Goal: Use online tool/utility: Utilize a website feature to perform a specific function

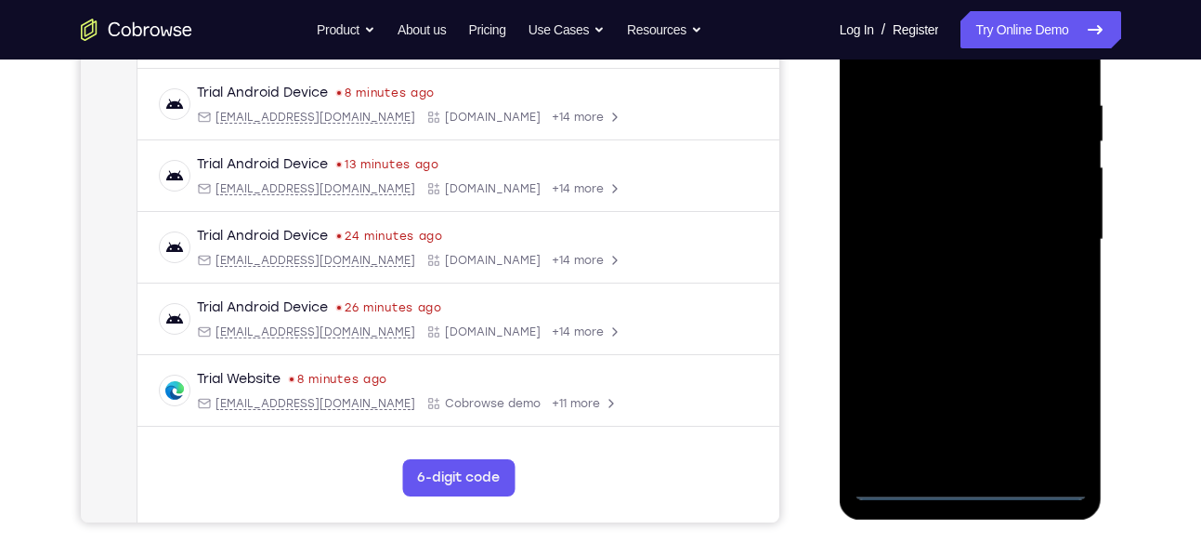
scroll to position [343, 0]
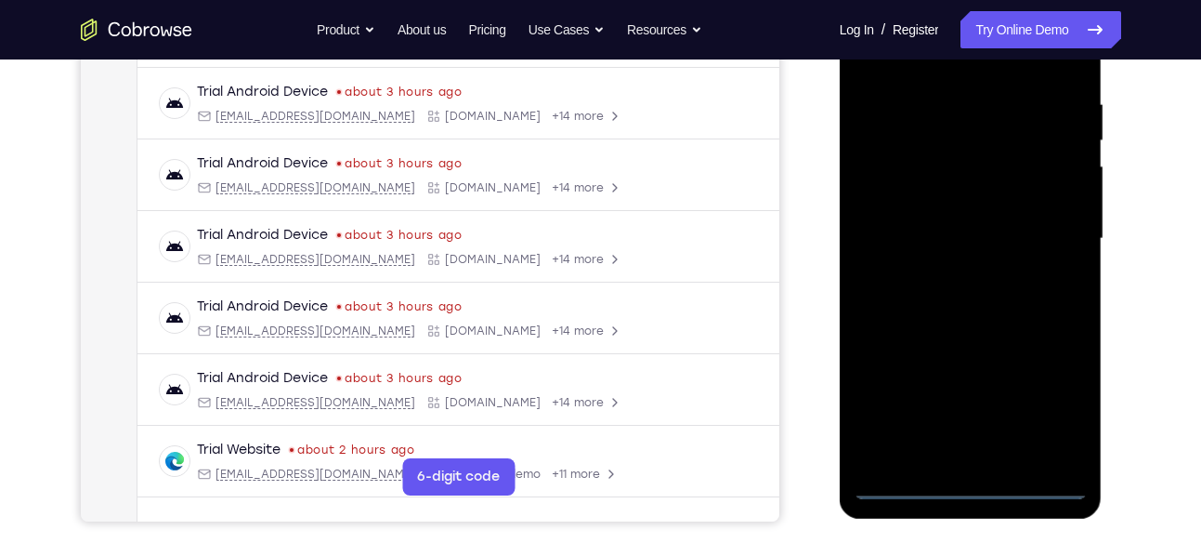
click at [970, 488] on div at bounding box center [971, 239] width 234 height 520
click at [1042, 414] on div at bounding box center [971, 239] width 234 height 520
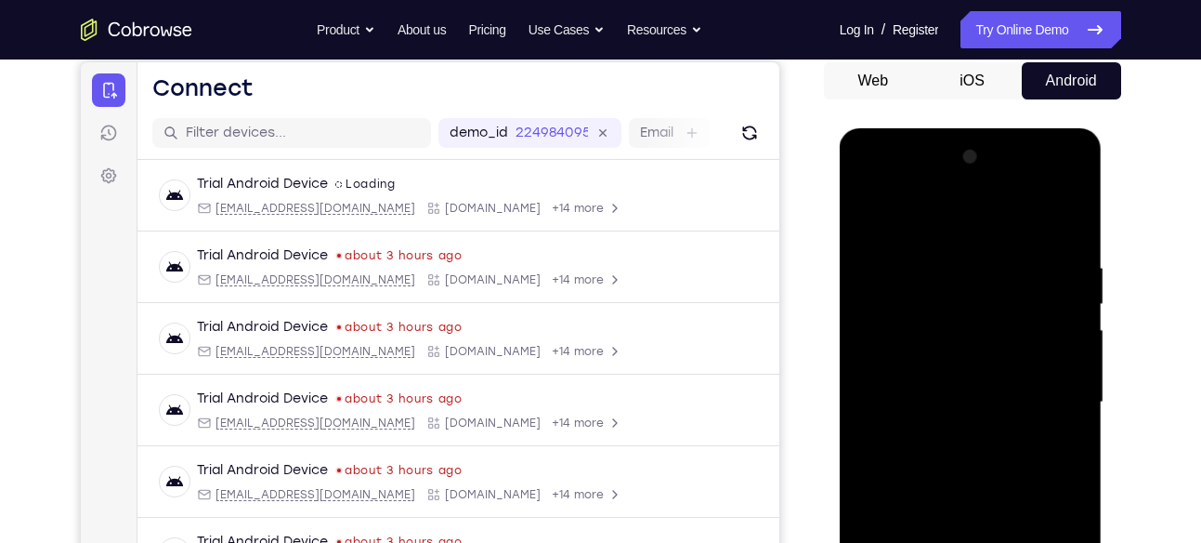
scroll to position [178, 0]
click at [878, 190] on div at bounding box center [971, 403] width 234 height 520
click at [892, 340] on div at bounding box center [971, 403] width 234 height 520
click at [902, 400] on div at bounding box center [971, 403] width 234 height 520
click at [918, 384] on div at bounding box center [971, 403] width 234 height 520
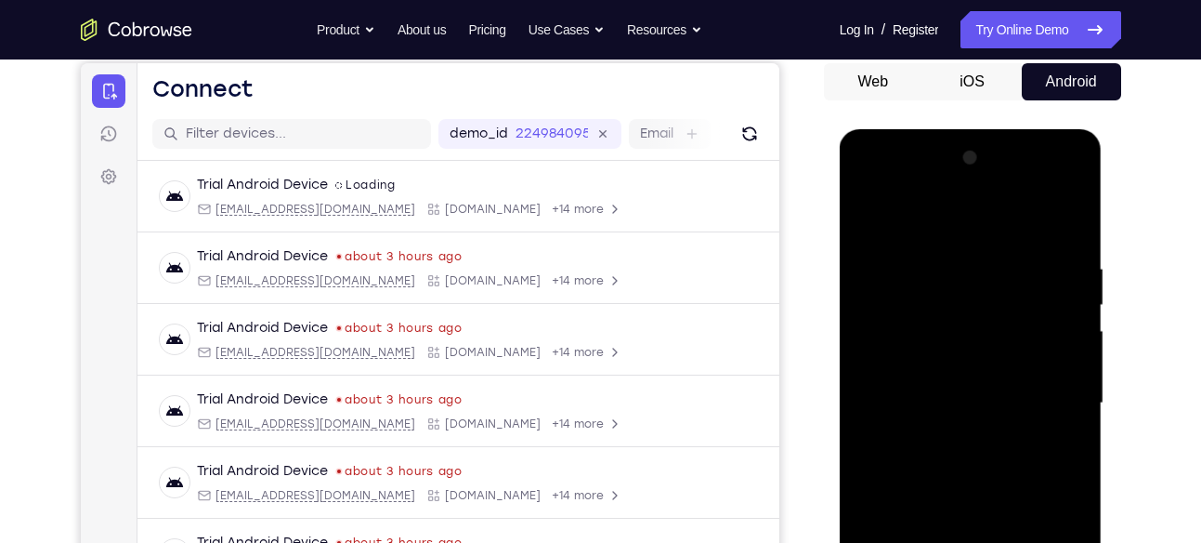
click at [947, 423] on div at bounding box center [971, 403] width 234 height 520
click at [962, 512] on div at bounding box center [971, 403] width 234 height 520
click at [924, 366] on div at bounding box center [971, 403] width 234 height 520
drag, startPoint x: 938, startPoint y: 478, endPoint x: 951, endPoint y: 380, distance: 99.3
click at [951, 380] on div at bounding box center [971, 403] width 234 height 520
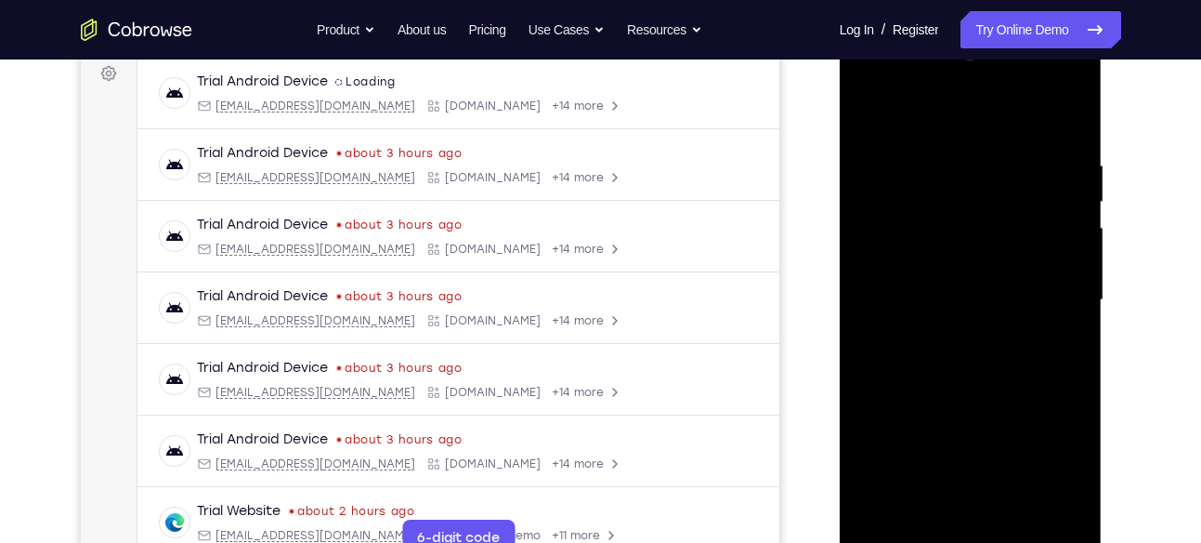
scroll to position [283, 0]
click at [938, 504] on div at bounding box center [971, 298] width 234 height 520
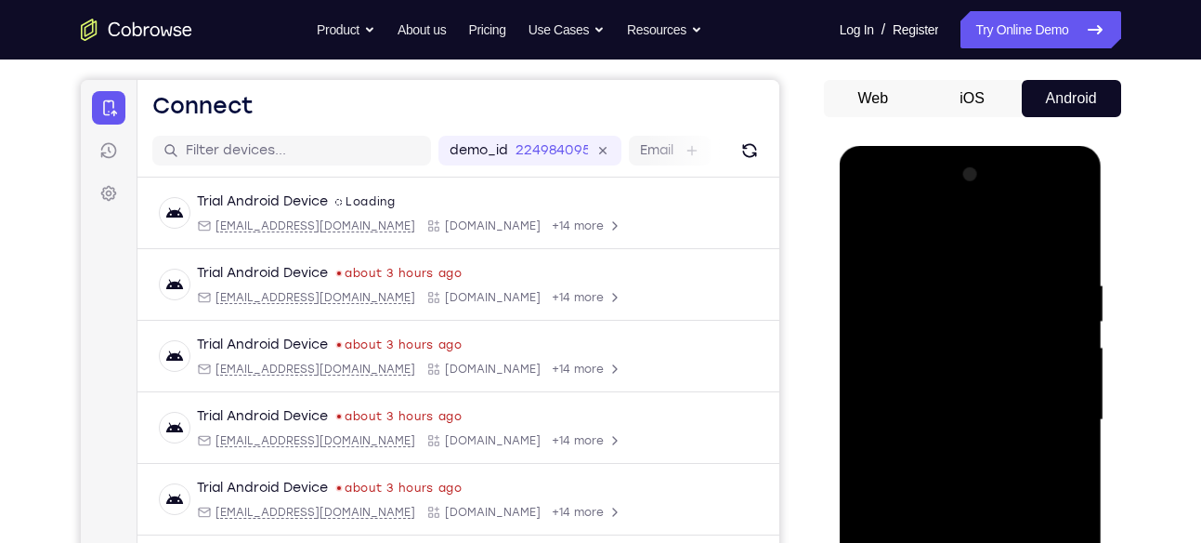
scroll to position [159, 0]
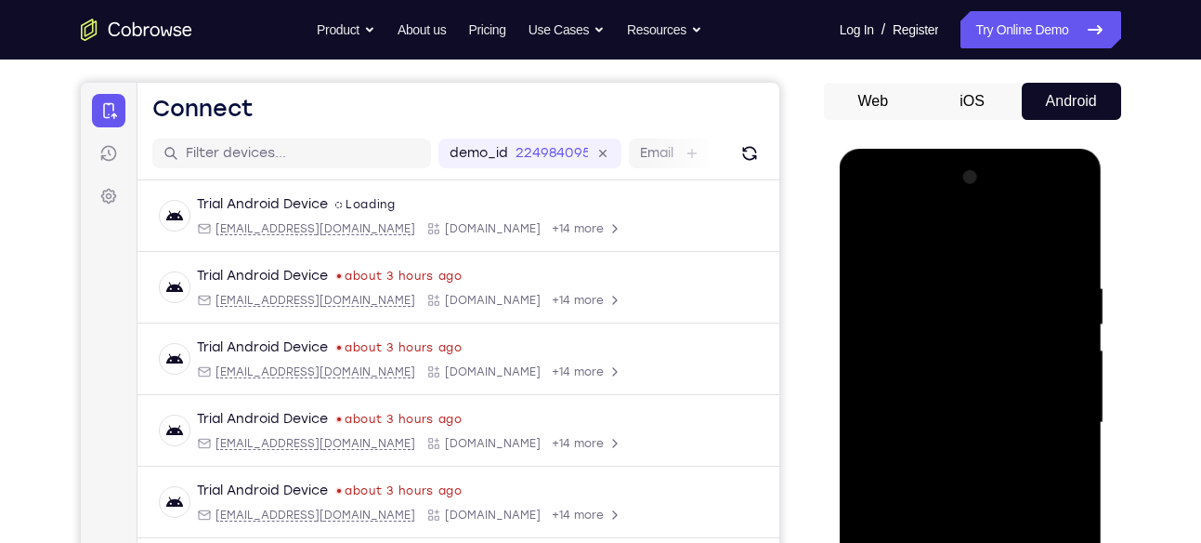
click at [905, 387] on div at bounding box center [971, 423] width 234 height 520
click at [927, 392] on div at bounding box center [971, 423] width 234 height 520
click at [935, 469] on div at bounding box center [971, 423] width 234 height 520
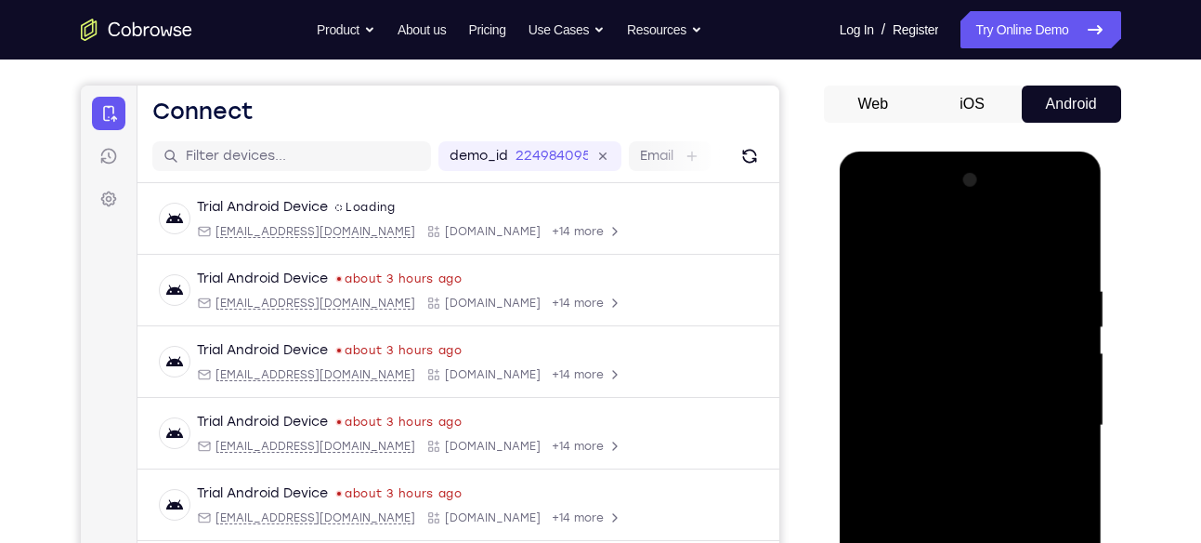
scroll to position [152, 0]
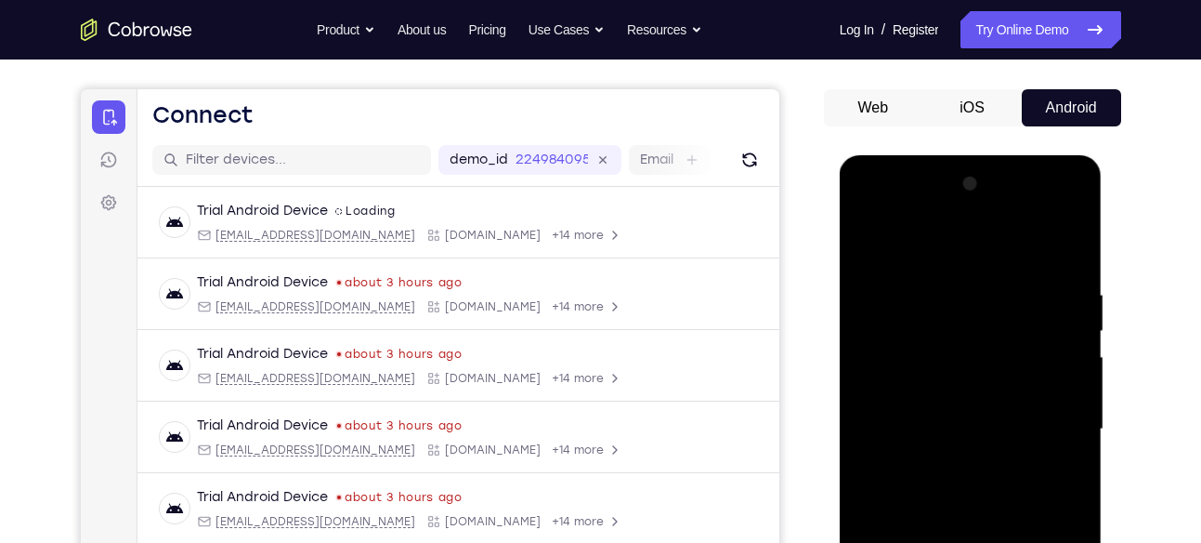
click at [1053, 208] on div at bounding box center [971, 429] width 234 height 520
click at [872, 221] on div at bounding box center [971, 429] width 234 height 520
click at [1046, 423] on div at bounding box center [971, 429] width 234 height 520
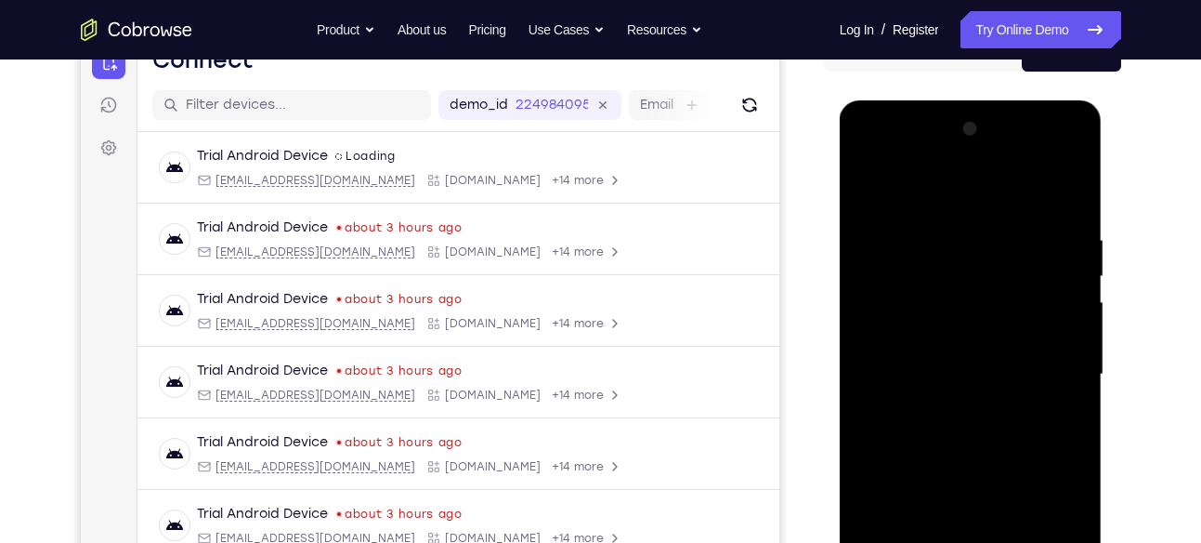
scroll to position [215, 0]
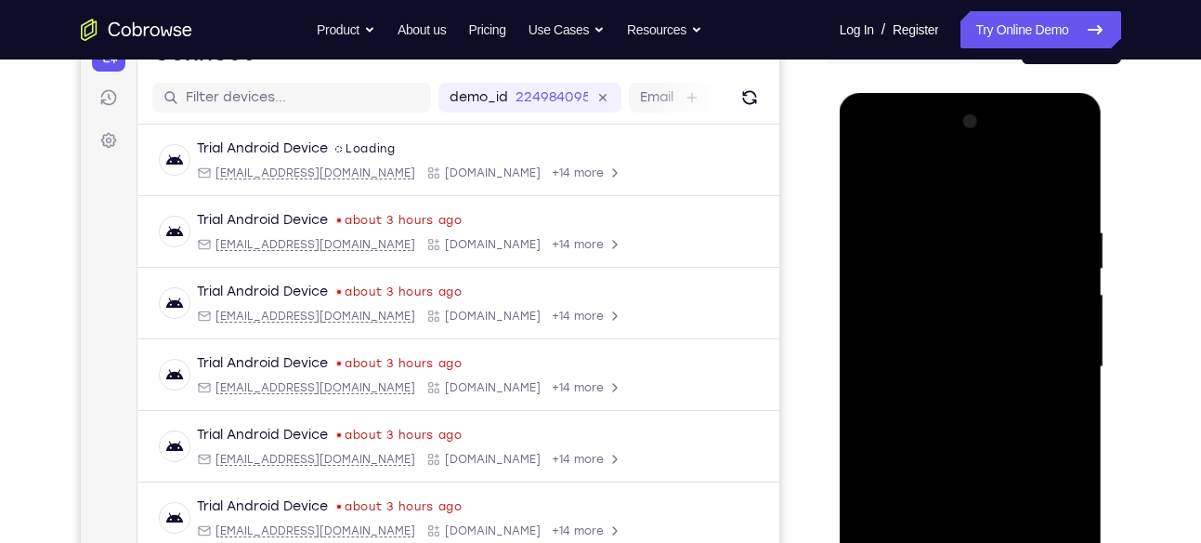
click at [951, 401] on div at bounding box center [971, 367] width 234 height 520
click at [917, 349] on div at bounding box center [971, 367] width 234 height 520
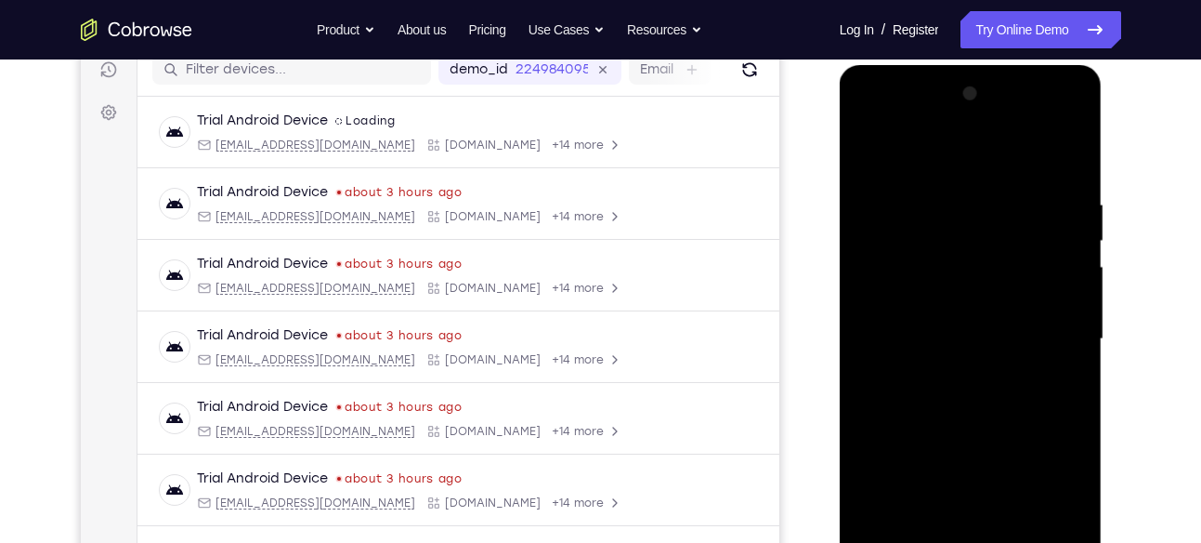
scroll to position [244, 0]
click at [954, 362] on div at bounding box center [971, 337] width 234 height 520
click at [938, 325] on div at bounding box center [971, 337] width 234 height 520
click at [916, 282] on div at bounding box center [971, 337] width 234 height 520
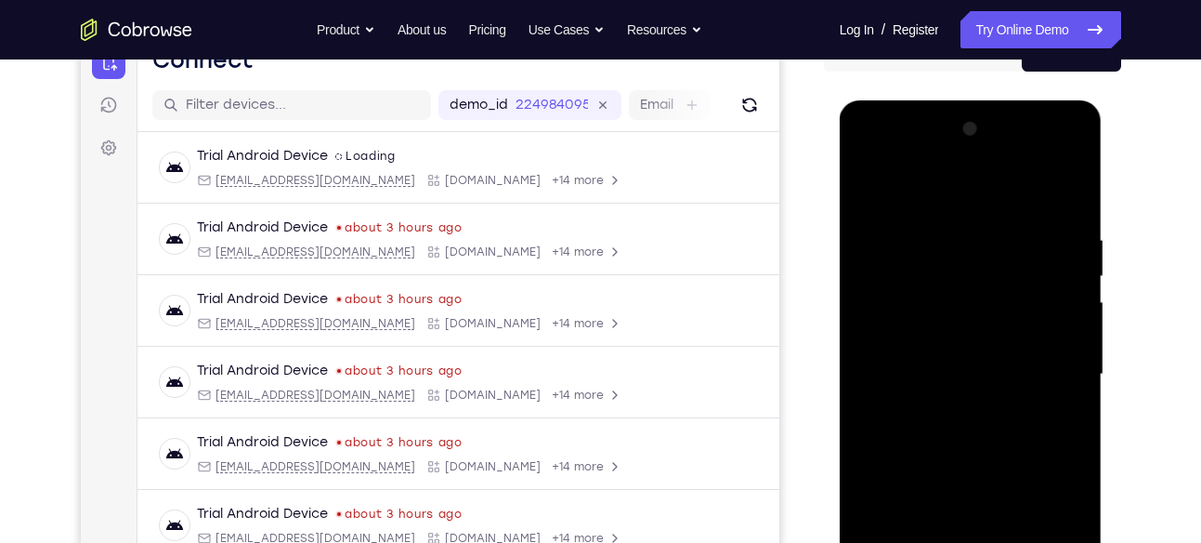
scroll to position [205, 0]
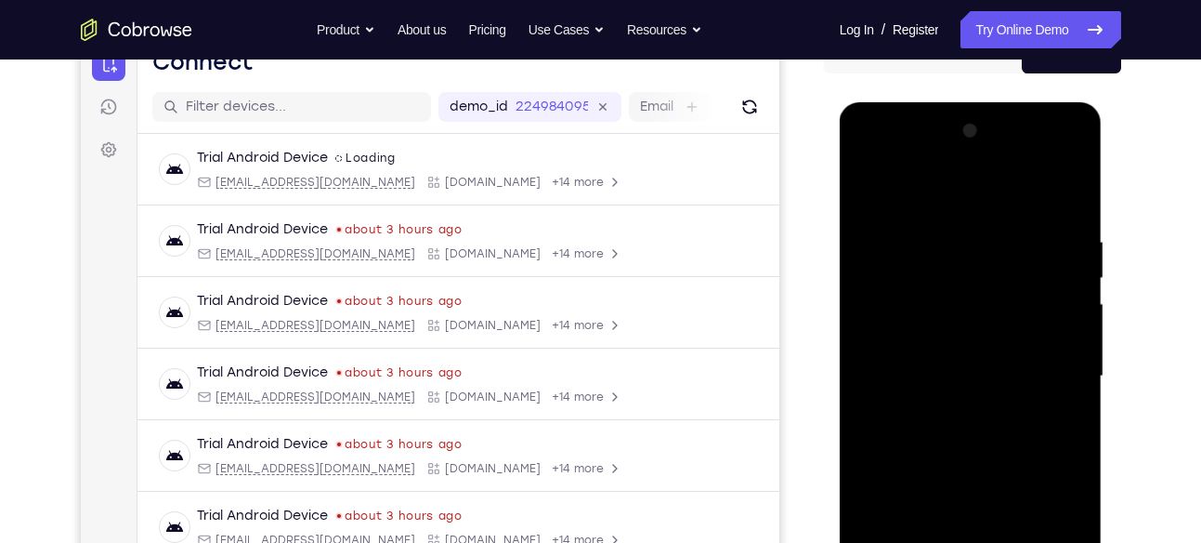
click at [919, 266] on div at bounding box center [971, 376] width 234 height 520
click at [905, 275] on div at bounding box center [971, 376] width 234 height 520
click at [914, 282] on div at bounding box center [971, 376] width 234 height 520
click at [864, 188] on div at bounding box center [971, 376] width 234 height 520
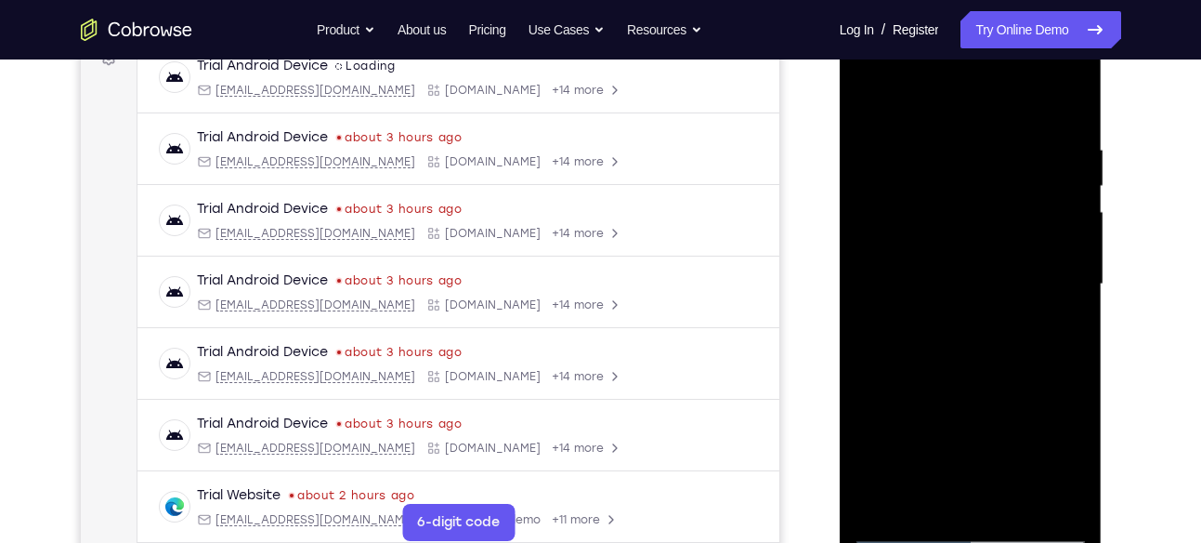
scroll to position [305, 0]
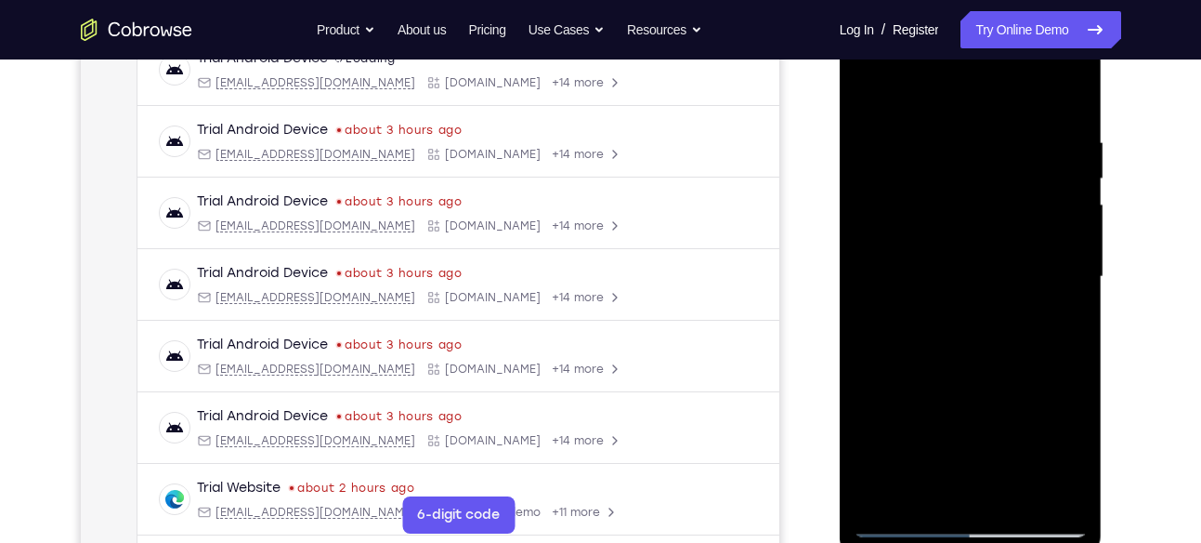
click at [973, 367] on div at bounding box center [971, 277] width 234 height 520
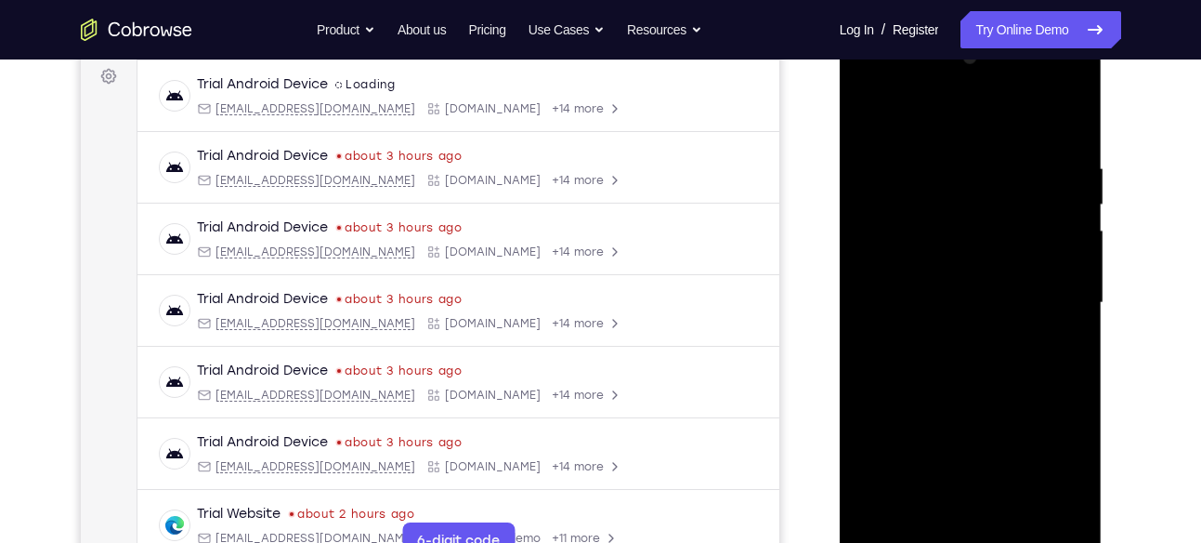
click at [973, 366] on div at bounding box center [971, 303] width 234 height 520
drag, startPoint x: 973, startPoint y: 393, endPoint x: 973, endPoint y: 366, distance: 26.9
click at [973, 366] on div at bounding box center [971, 303] width 234 height 520
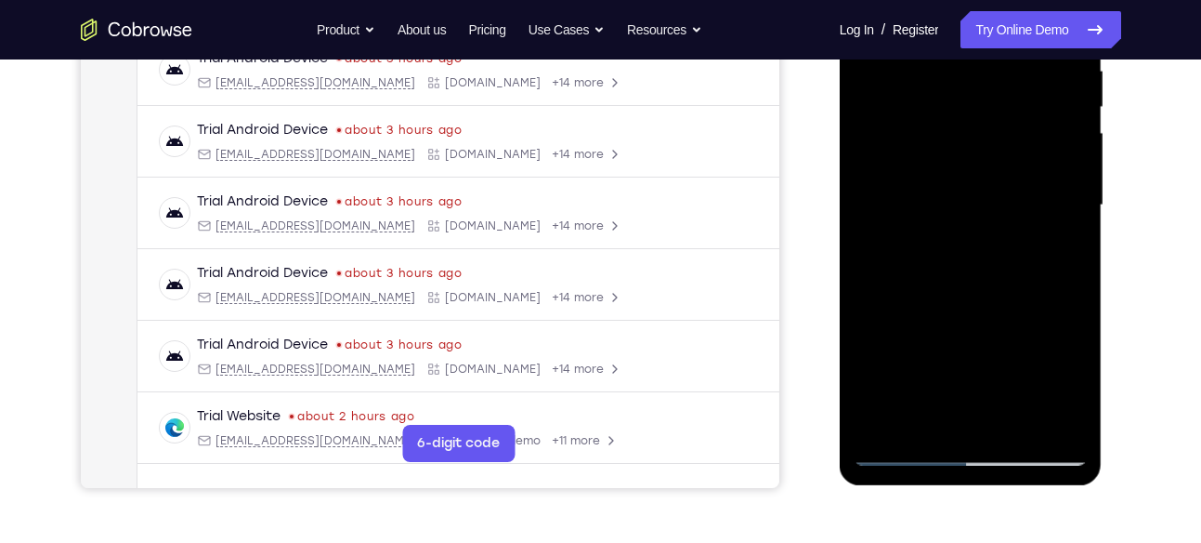
scroll to position [377, 0]
drag, startPoint x: 990, startPoint y: 363, endPoint x: 997, endPoint y: 300, distance: 63.5
click at [997, 300] on div at bounding box center [971, 204] width 234 height 520
click at [1016, 426] on div at bounding box center [971, 204] width 234 height 520
click at [976, 308] on div at bounding box center [971, 204] width 234 height 520
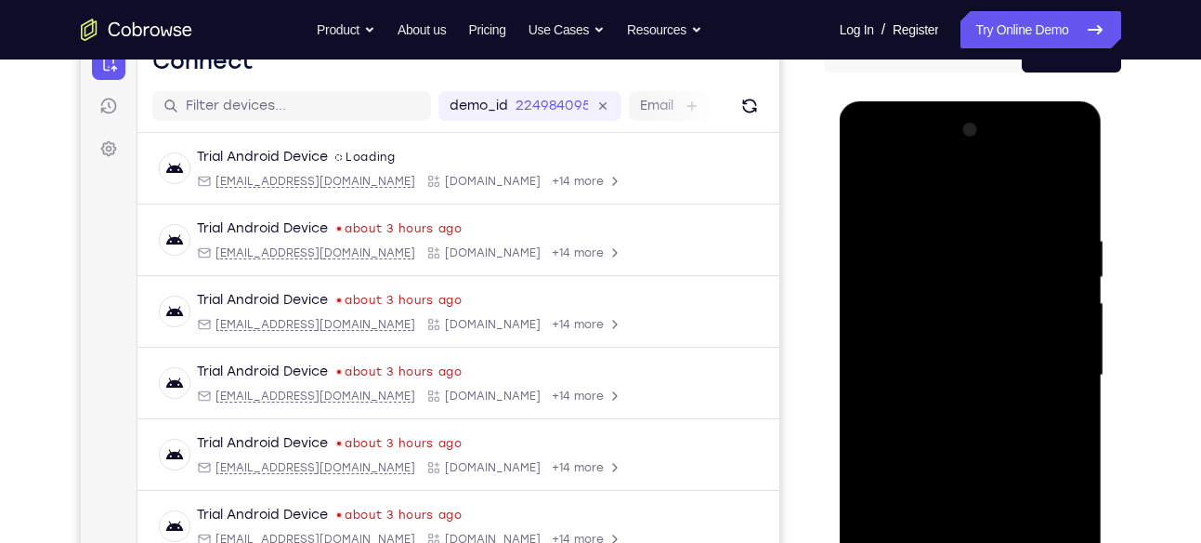
scroll to position [205, 0]
drag, startPoint x: 1011, startPoint y: 274, endPoint x: 898, endPoint y: 283, distance: 112.8
click at [898, 283] on div at bounding box center [971, 376] width 234 height 520
click at [1078, 278] on div at bounding box center [971, 376] width 234 height 520
click at [868, 276] on div at bounding box center [971, 376] width 234 height 520
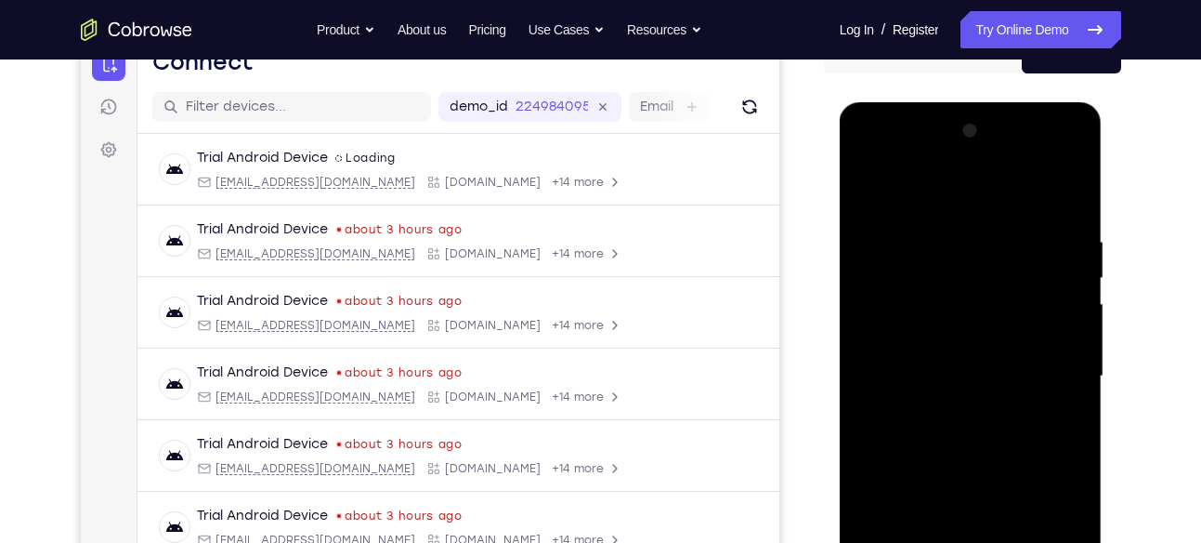
click at [878, 263] on div at bounding box center [971, 376] width 234 height 520
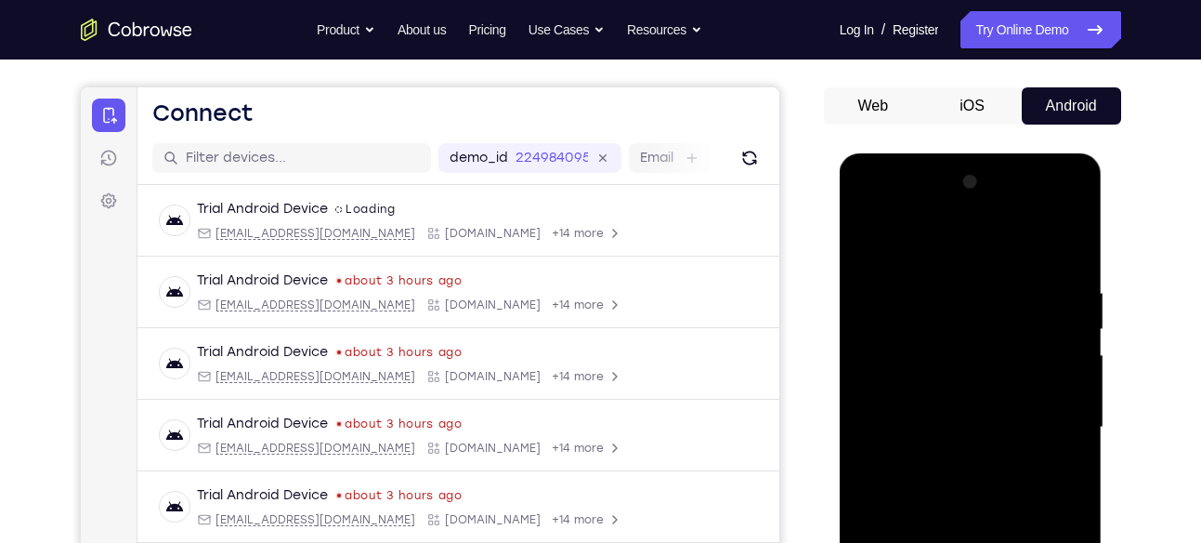
scroll to position [153, 0]
click at [871, 247] on div at bounding box center [971, 428] width 234 height 520
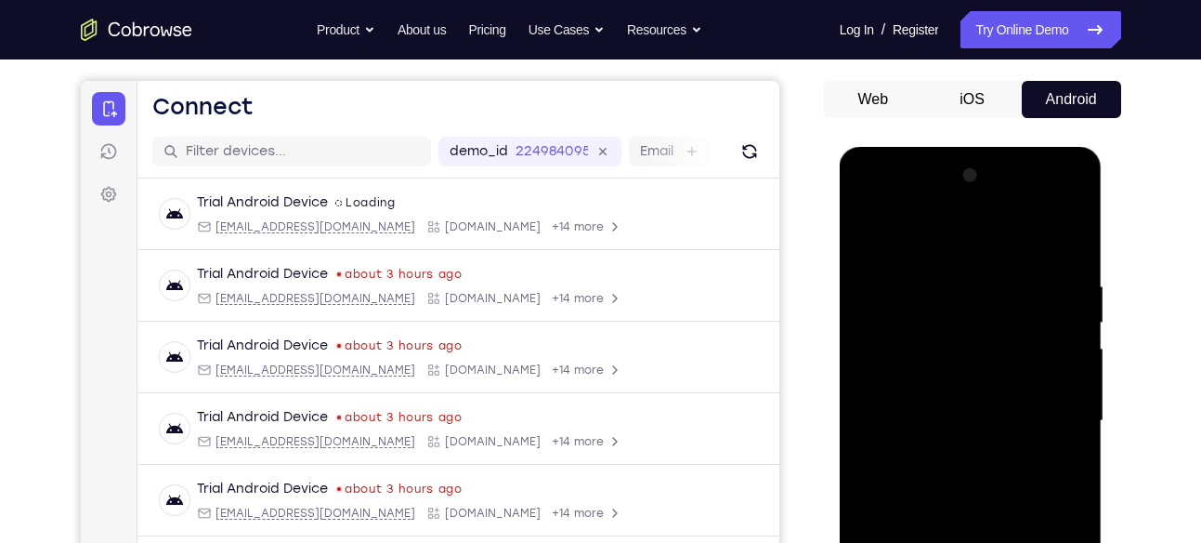
scroll to position [157, 0]
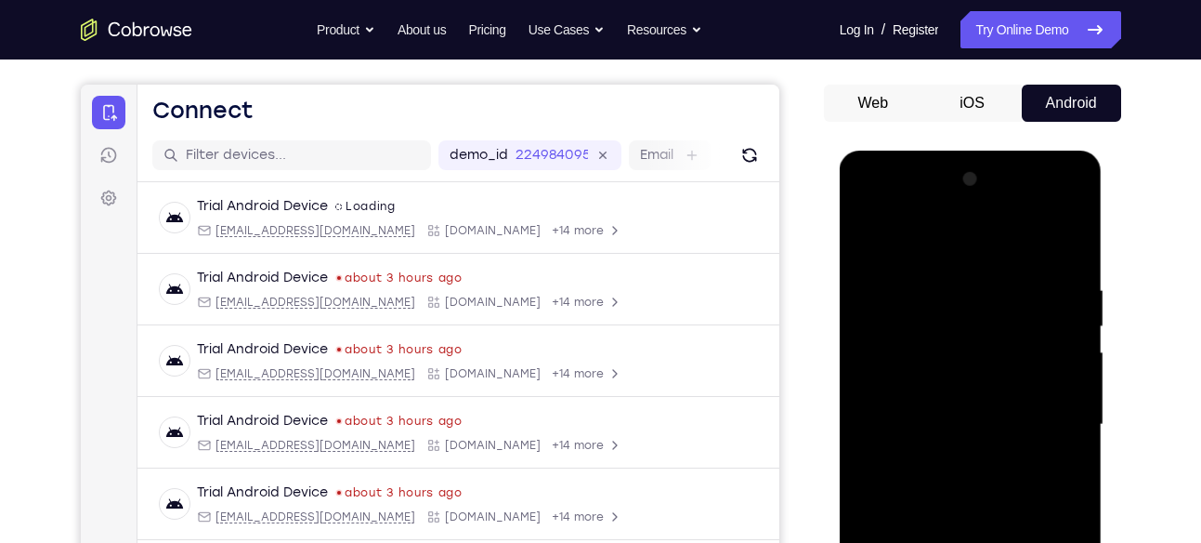
click at [873, 241] on div at bounding box center [971, 424] width 234 height 520
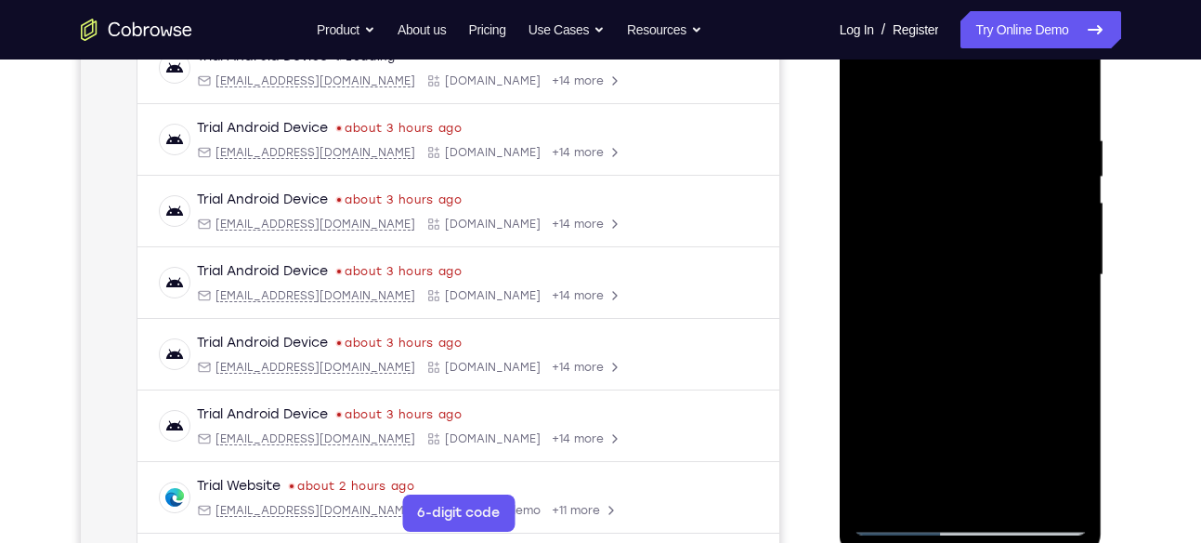
drag, startPoint x: 952, startPoint y: 236, endPoint x: 978, endPoint y: 264, distance: 38.1
click at [978, 264] on div at bounding box center [971, 275] width 234 height 520
drag, startPoint x: 965, startPoint y: 349, endPoint x: 978, endPoint y: 252, distance: 98.4
click at [978, 252] on div at bounding box center [971, 273] width 234 height 520
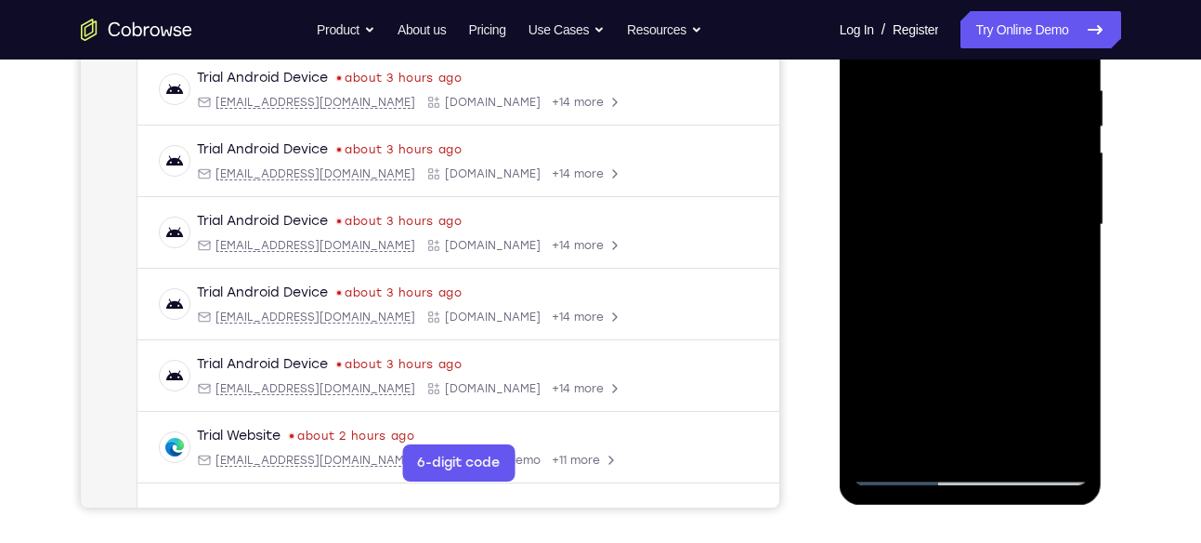
scroll to position [356, 0]
drag, startPoint x: 971, startPoint y: 265, endPoint x: 886, endPoint y: 510, distance: 259.4
click at [886, 509] on html "Online web based iOS Simulators and Android Emulators. Run iPhone, iPad, Mobile…" at bounding box center [972, 230] width 265 height 557
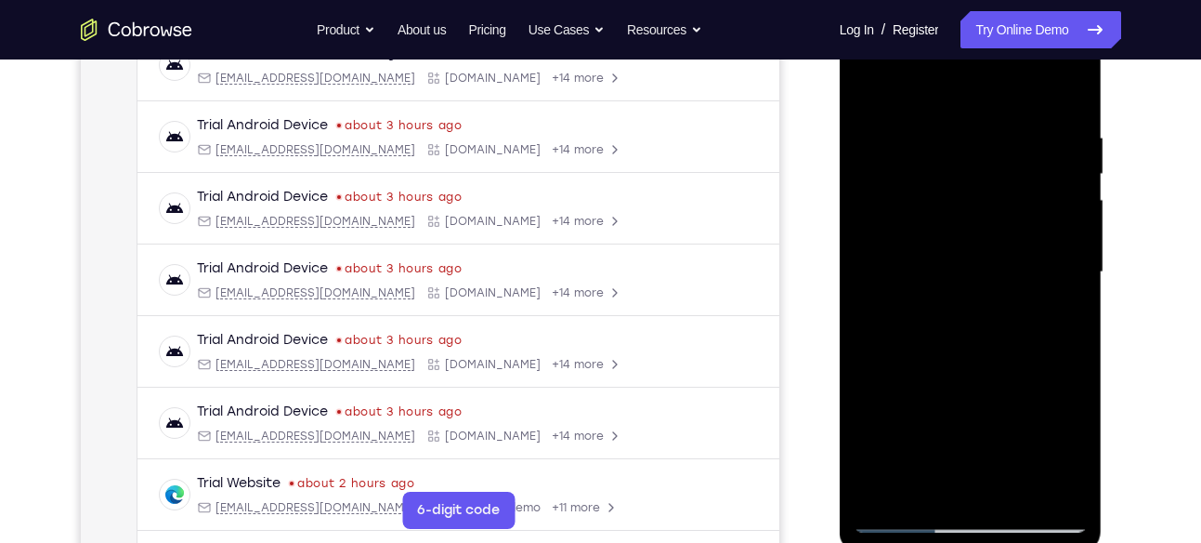
scroll to position [306, 0]
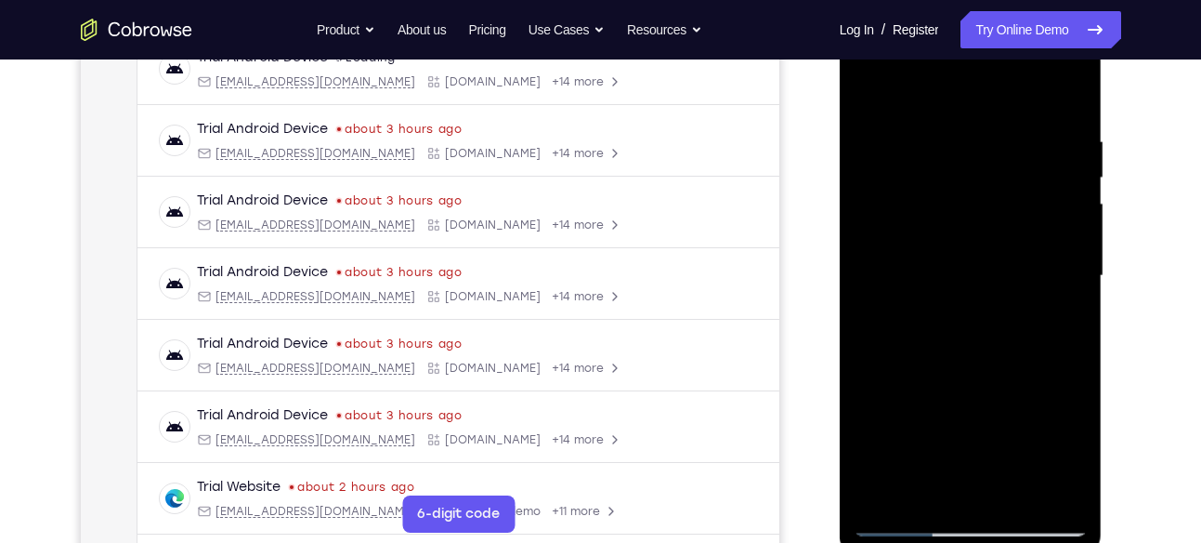
drag, startPoint x: 982, startPoint y: 272, endPoint x: 1025, endPoint y: 266, distance: 43.2
click at [1025, 266] on div at bounding box center [971, 276] width 234 height 520
drag, startPoint x: 942, startPoint y: 383, endPoint x: 1005, endPoint y: 240, distance: 156.4
click at [1005, 240] on div at bounding box center [971, 276] width 234 height 520
drag, startPoint x: 923, startPoint y: 384, endPoint x: 974, endPoint y: 289, distance: 107.7
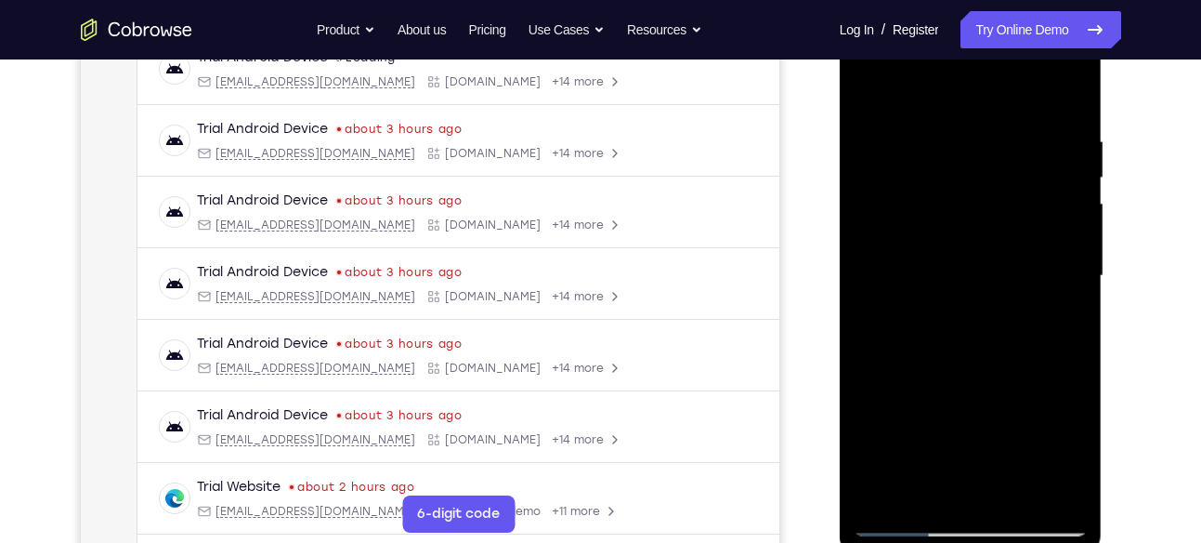
click at [974, 289] on div at bounding box center [971, 276] width 234 height 520
drag, startPoint x: 958, startPoint y: 336, endPoint x: 828, endPoint y: 529, distance: 232.2
click at [840, 529] on html "Online web based iOS Simulators and Android Emulators. Run iPhone, iPad, Mobile…" at bounding box center [972, 280] width 265 height 557
click at [973, 311] on div at bounding box center [971, 276] width 234 height 520
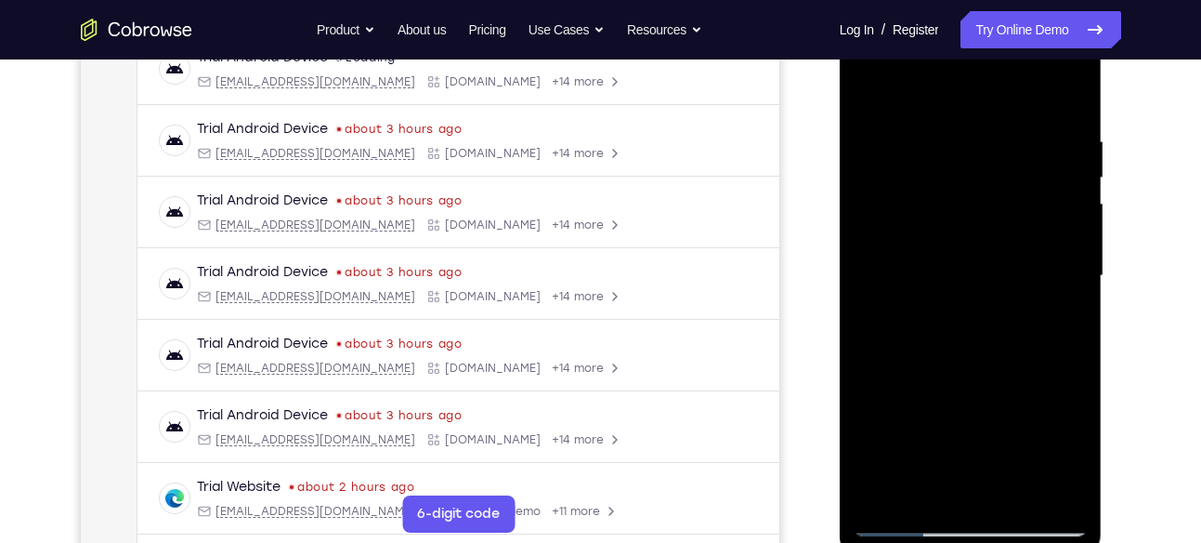
drag, startPoint x: 989, startPoint y: 237, endPoint x: 897, endPoint y: 508, distance: 286.5
click at [897, 508] on div at bounding box center [971, 276] width 234 height 520
drag, startPoint x: 959, startPoint y: 331, endPoint x: 893, endPoint y: 529, distance: 208.6
click at [893, 529] on div at bounding box center [971, 276] width 234 height 520
drag, startPoint x: 978, startPoint y: 234, endPoint x: 964, endPoint y: 456, distance: 222.5
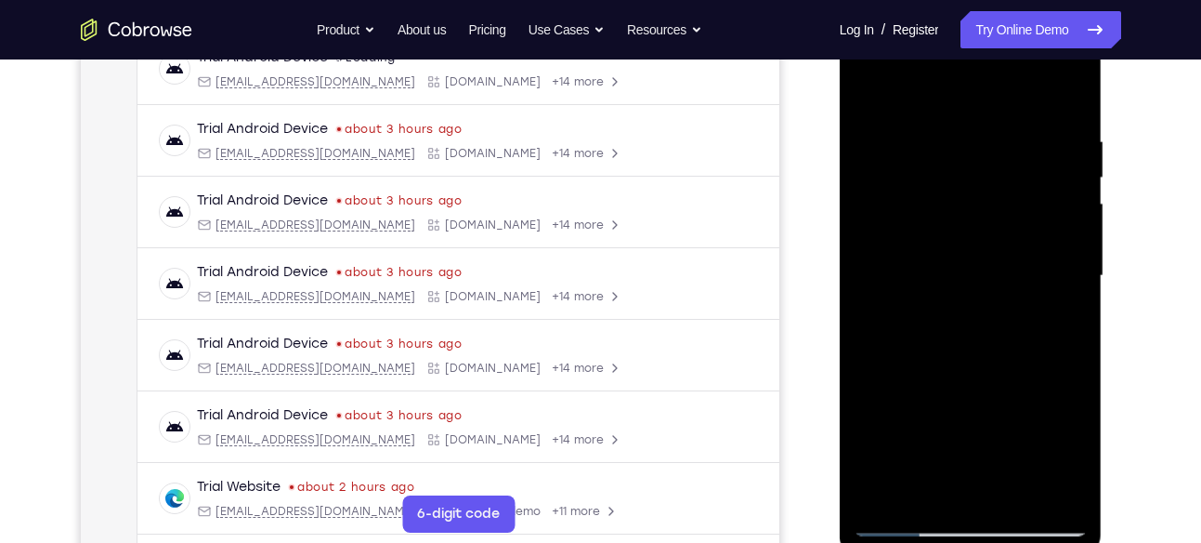
click at [964, 456] on div at bounding box center [971, 276] width 234 height 520
drag, startPoint x: 1002, startPoint y: 216, endPoint x: 939, endPoint y: 508, distance: 299.2
click at [939, 508] on div at bounding box center [971, 276] width 234 height 520
drag, startPoint x: 1002, startPoint y: 272, endPoint x: 963, endPoint y: 400, distance: 133.8
click at [963, 400] on div at bounding box center [971, 276] width 234 height 520
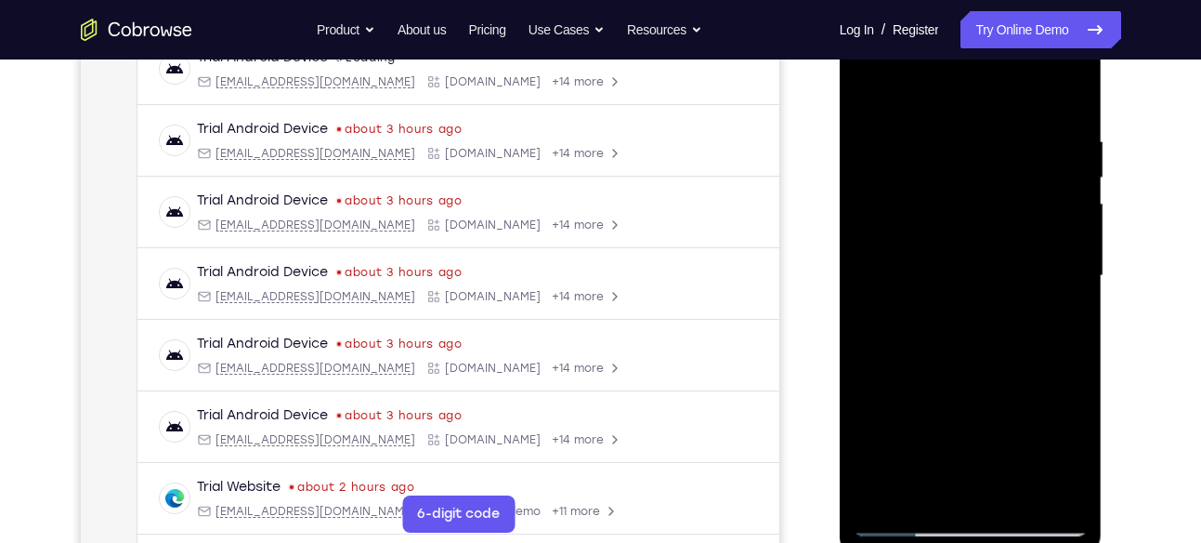
click at [963, 400] on div at bounding box center [971, 276] width 234 height 520
click at [970, 271] on div at bounding box center [971, 276] width 234 height 520
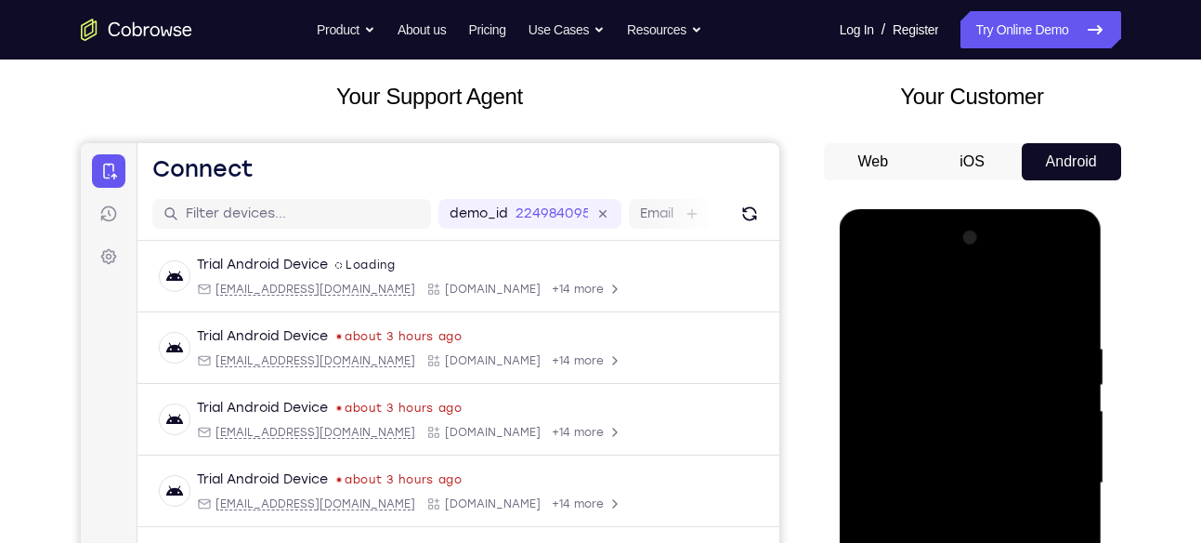
scroll to position [98, 0]
click at [1046, 270] on div at bounding box center [971, 484] width 234 height 520
click at [937, 339] on div at bounding box center [971, 484] width 234 height 520
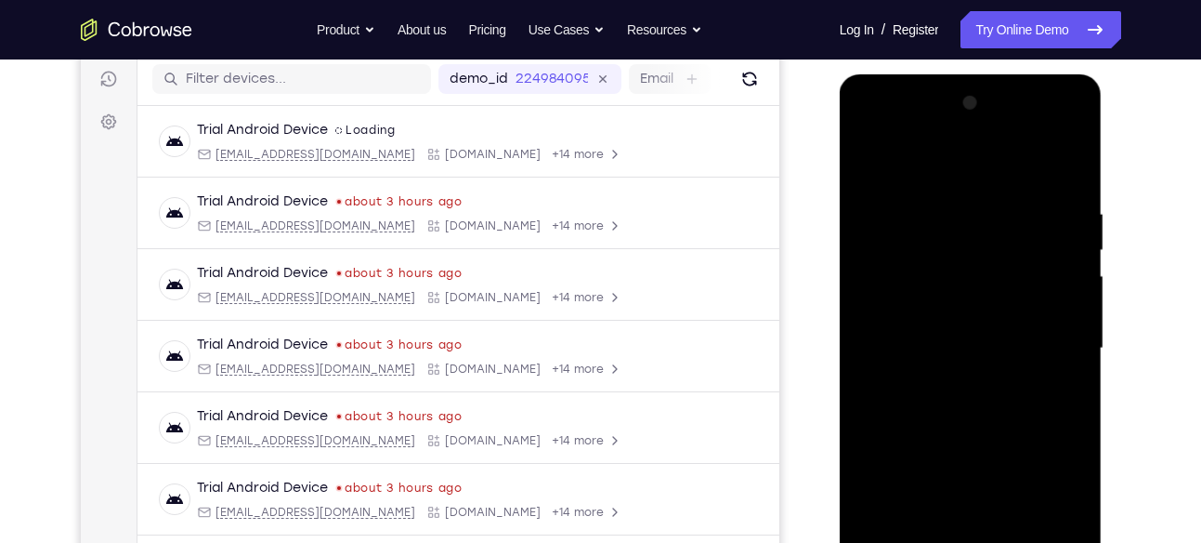
scroll to position [346, 0]
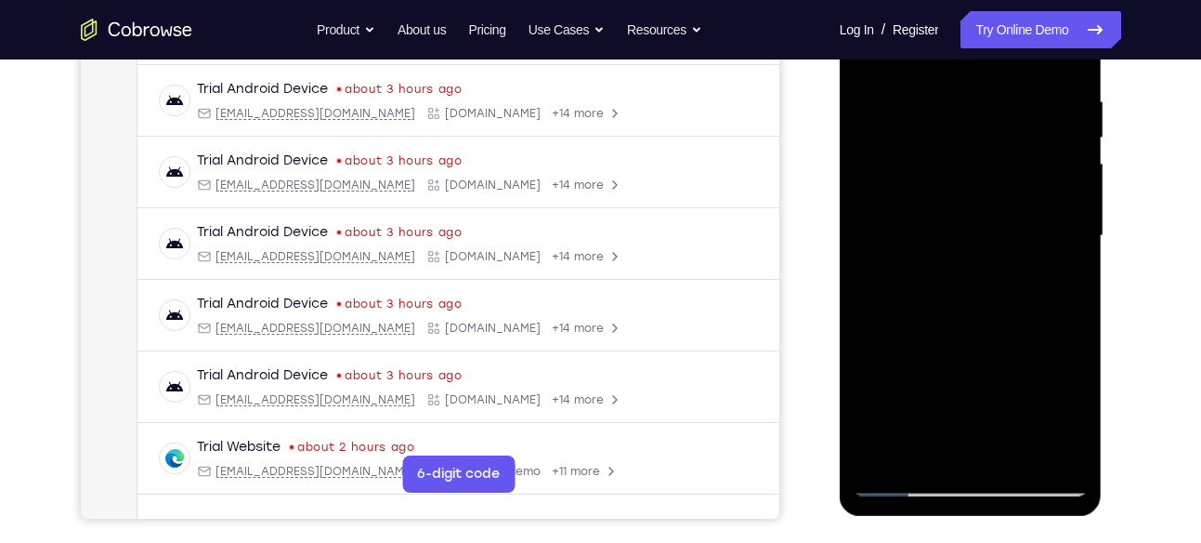
drag, startPoint x: 971, startPoint y: 157, endPoint x: 1000, endPoint y: 265, distance: 111.6
click at [1000, 265] on div at bounding box center [971, 236] width 234 height 520
drag, startPoint x: 1011, startPoint y: 284, endPoint x: 948, endPoint y: 498, distance: 222.8
click at [948, 498] on div at bounding box center [971, 239] width 263 height 554
click at [903, 286] on div at bounding box center [971, 236] width 234 height 520
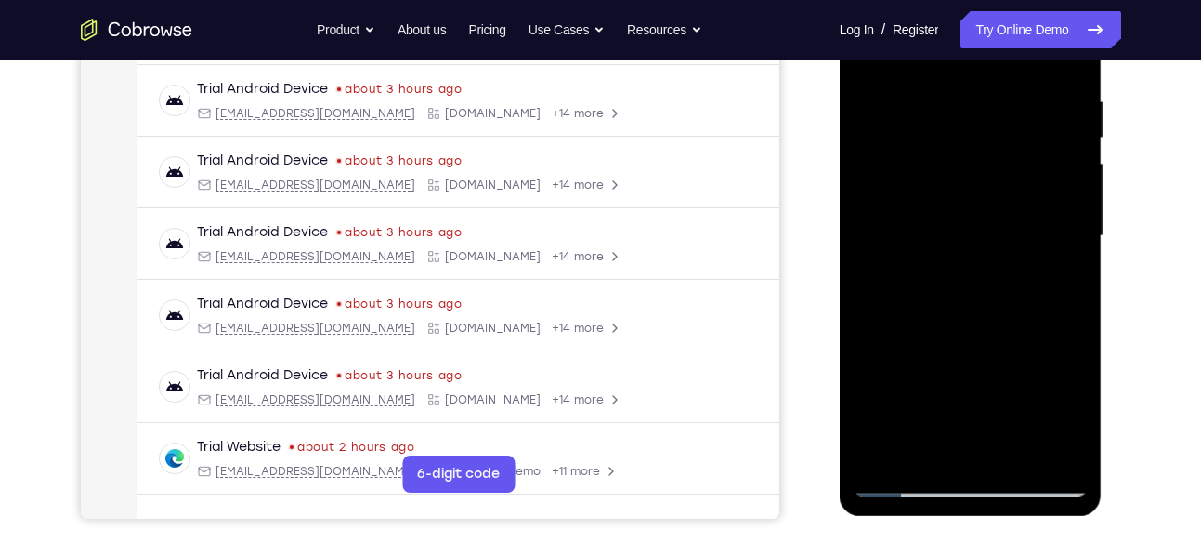
drag, startPoint x: 975, startPoint y: 400, endPoint x: 977, endPoint y: 297, distance: 103.1
click at [977, 297] on div at bounding box center [971, 236] width 234 height 520
drag, startPoint x: 938, startPoint y: 347, endPoint x: 956, endPoint y: 260, distance: 88.2
click at [956, 260] on div at bounding box center [971, 236] width 234 height 520
drag, startPoint x: 933, startPoint y: 352, endPoint x: 958, endPoint y: 244, distance: 110.7
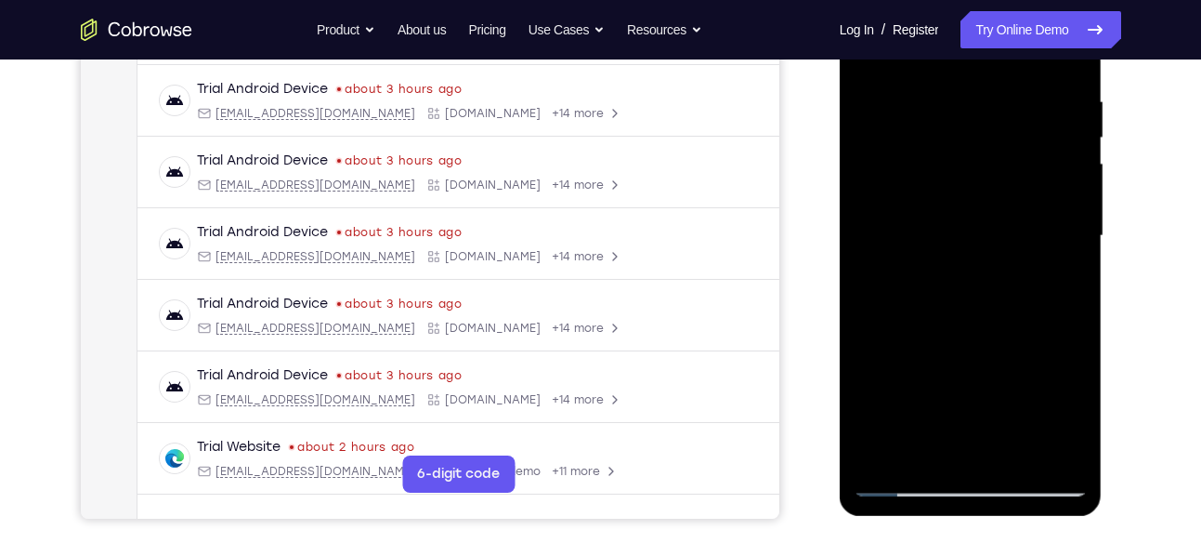
click at [958, 244] on div at bounding box center [971, 236] width 234 height 520
drag, startPoint x: 955, startPoint y: 366, endPoint x: 977, endPoint y: 241, distance: 127.4
click at [977, 241] on div at bounding box center [971, 236] width 234 height 520
drag, startPoint x: 944, startPoint y: 364, endPoint x: 979, endPoint y: 216, distance: 152.8
click at [979, 216] on div at bounding box center [971, 236] width 234 height 520
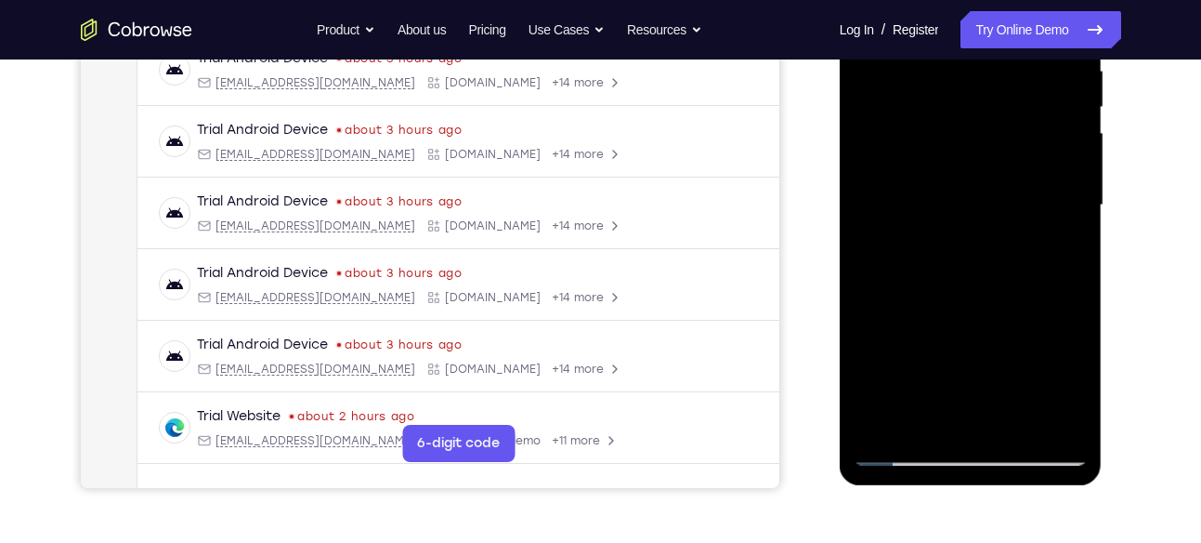
scroll to position [384, 0]
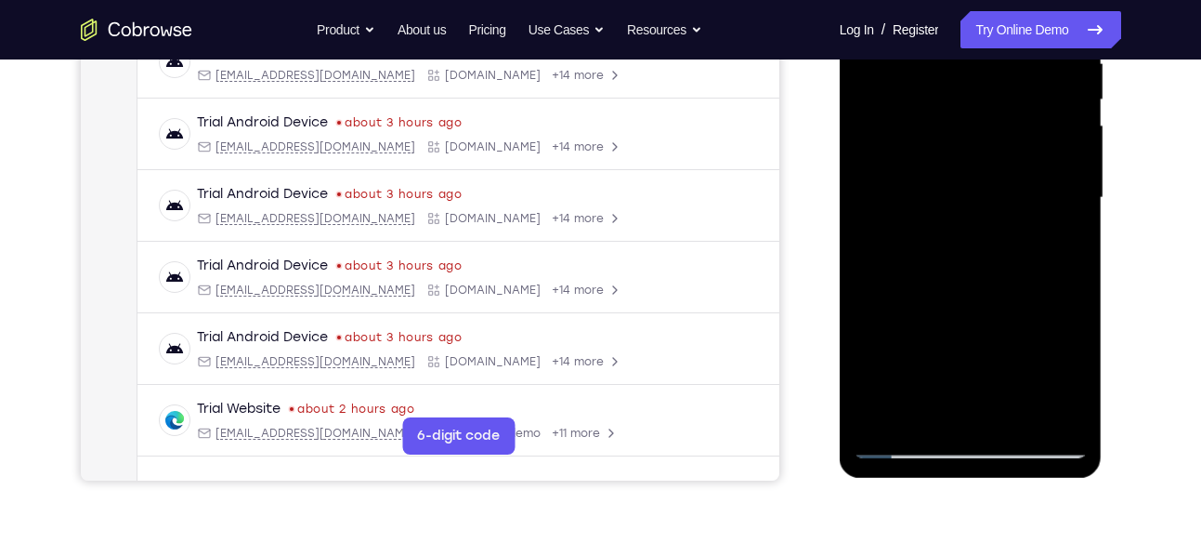
drag, startPoint x: 950, startPoint y: 354, endPoint x: 984, endPoint y: 174, distance: 183.5
click at [984, 174] on div at bounding box center [971, 198] width 234 height 520
drag, startPoint x: 973, startPoint y: 321, endPoint x: 990, endPoint y: 147, distance: 174.6
click at [990, 147] on div at bounding box center [971, 198] width 234 height 520
drag, startPoint x: 947, startPoint y: 319, endPoint x: 958, endPoint y: 213, distance: 106.5
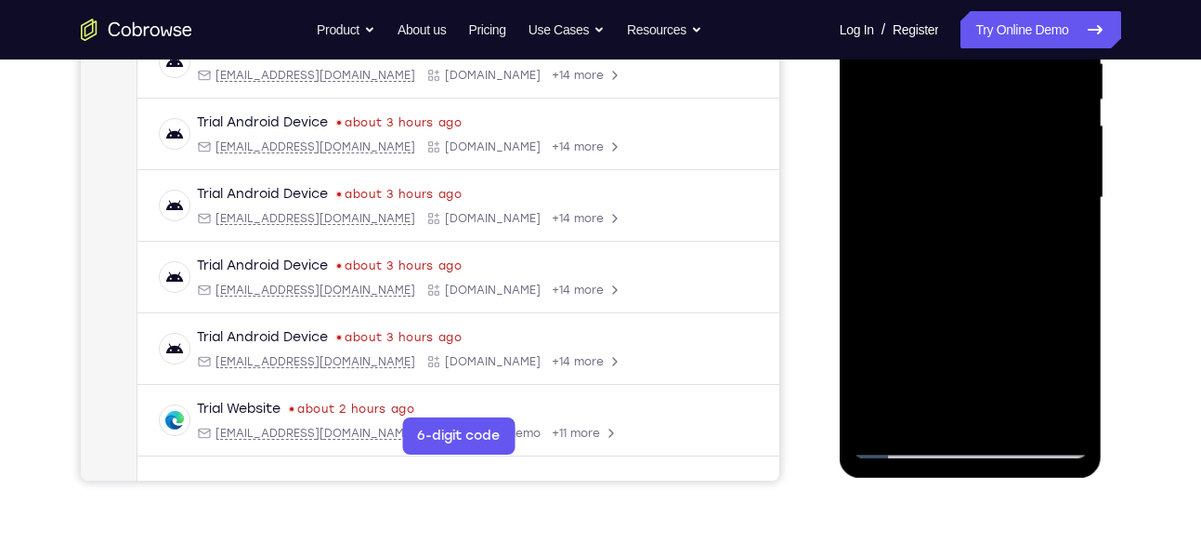
click at [958, 213] on div at bounding box center [971, 198] width 234 height 520
drag, startPoint x: 941, startPoint y: 328, endPoint x: 966, endPoint y: 227, distance: 104.3
click at [966, 227] on div at bounding box center [971, 198] width 234 height 520
drag, startPoint x: 942, startPoint y: 344, endPoint x: 984, endPoint y: 147, distance: 201.4
click at [984, 147] on div at bounding box center [971, 198] width 234 height 520
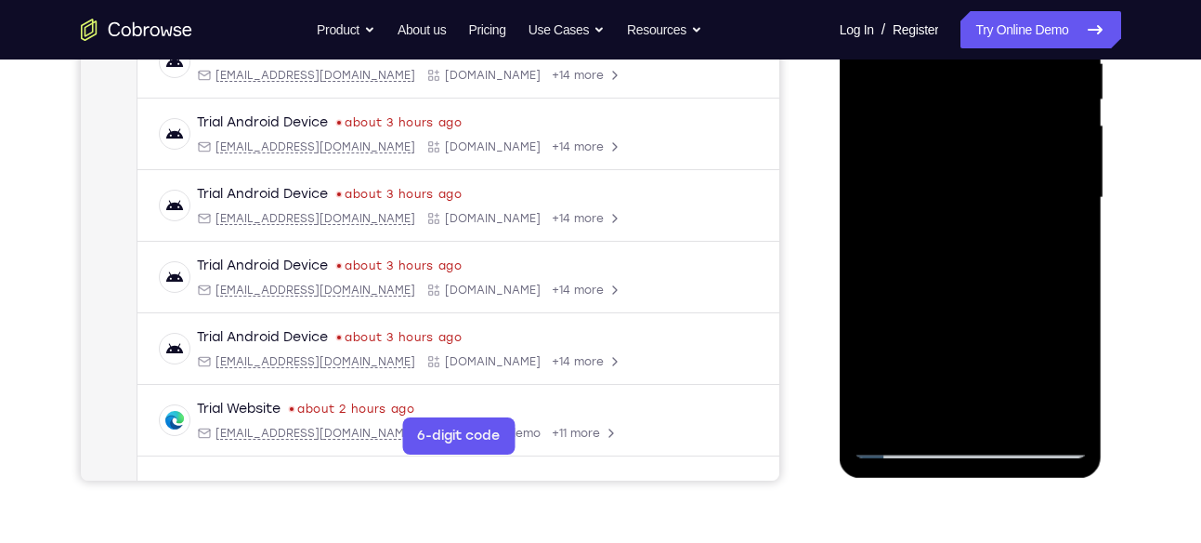
drag, startPoint x: 967, startPoint y: 327, endPoint x: 966, endPoint y: 156, distance: 171.0
click at [966, 156] on div at bounding box center [971, 198] width 234 height 520
drag, startPoint x: 998, startPoint y: 308, endPoint x: 996, endPoint y: 165, distance: 142.2
click at [996, 165] on div at bounding box center [971, 198] width 234 height 520
drag, startPoint x: 975, startPoint y: 347, endPoint x: 972, endPoint y: 227, distance: 120.8
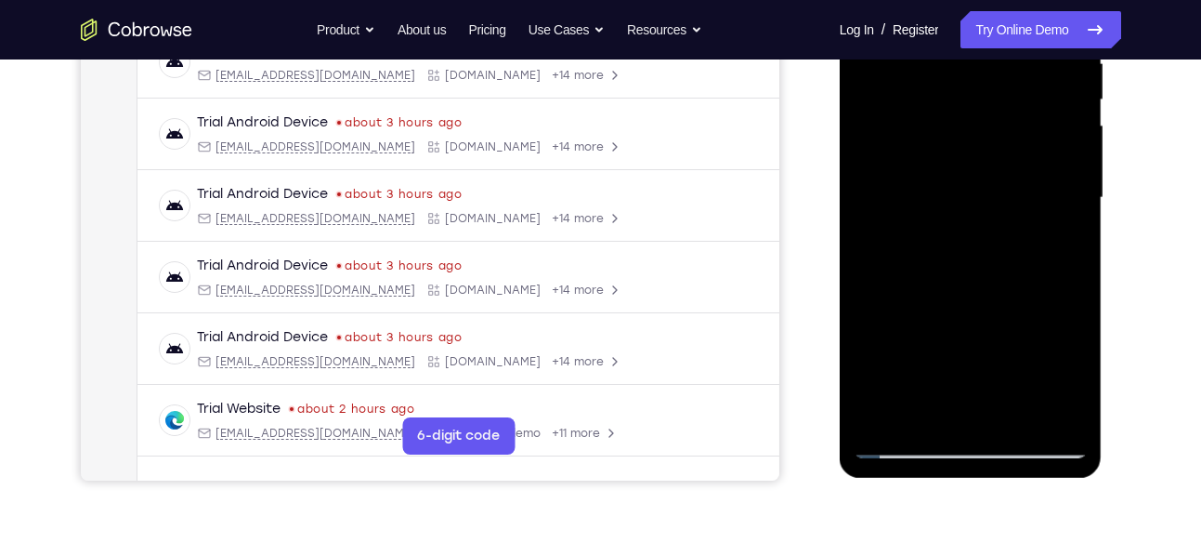
click at [972, 227] on div at bounding box center [971, 198] width 234 height 520
drag, startPoint x: 964, startPoint y: 341, endPoint x: 967, endPoint y: 239, distance: 102.2
click at [967, 239] on div at bounding box center [971, 198] width 234 height 520
drag, startPoint x: 973, startPoint y: 350, endPoint x: 976, endPoint y: 190, distance: 159.8
click at [976, 190] on div at bounding box center [971, 198] width 234 height 520
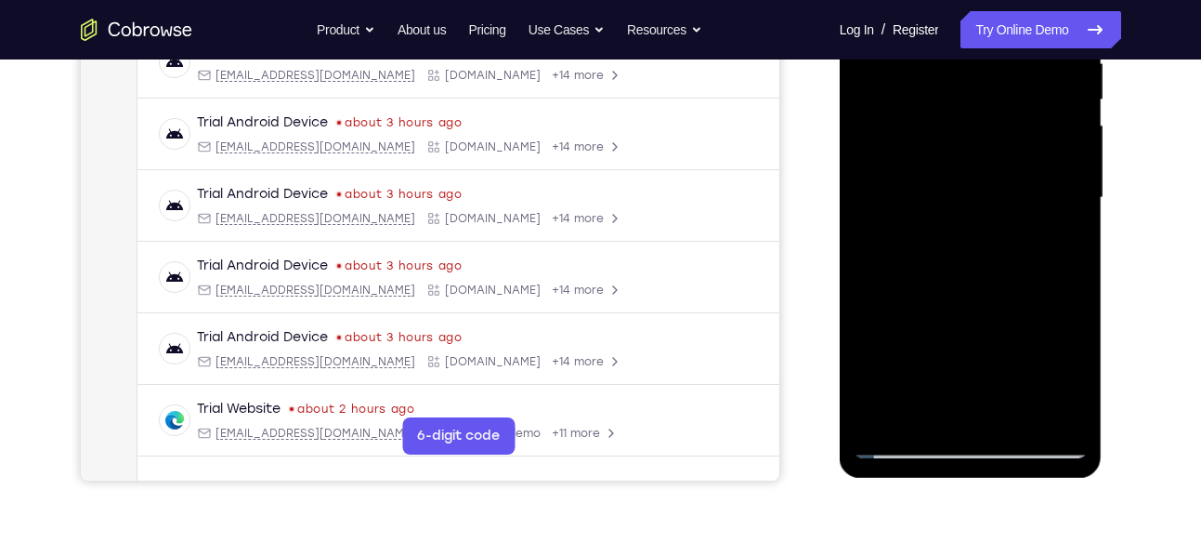
drag, startPoint x: 963, startPoint y: 325, endPoint x: 967, endPoint y: 203, distance: 121.8
click at [967, 203] on div at bounding box center [971, 198] width 234 height 520
drag, startPoint x: 965, startPoint y: 340, endPoint x: 968, endPoint y: 198, distance: 142.2
click at [968, 198] on div at bounding box center [971, 198] width 234 height 520
drag, startPoint x: 965, startPoint y: 337, endPoint x: 965, endPoint y: 212, distance: 125.4
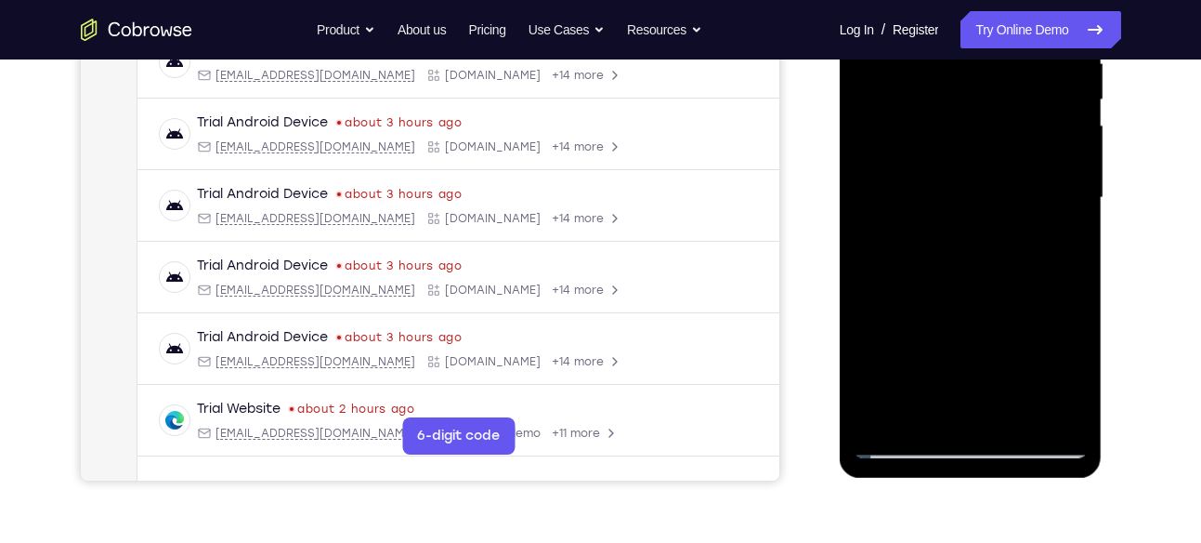
click at [965, 212] on div at bounding box center [971, 198] width 234 height 520
drag, startPoint x: 982, startPoint y: 330, endPoint x: 994, endPoint y: 210, distance: 120.5
click at [994, 210] on div at bounding box center [971, 198] width 234 height 520
drag, startPoint x: 987, startPoint y: 341, endPoint x: 984, endPoint y: 186, distance: 155.2
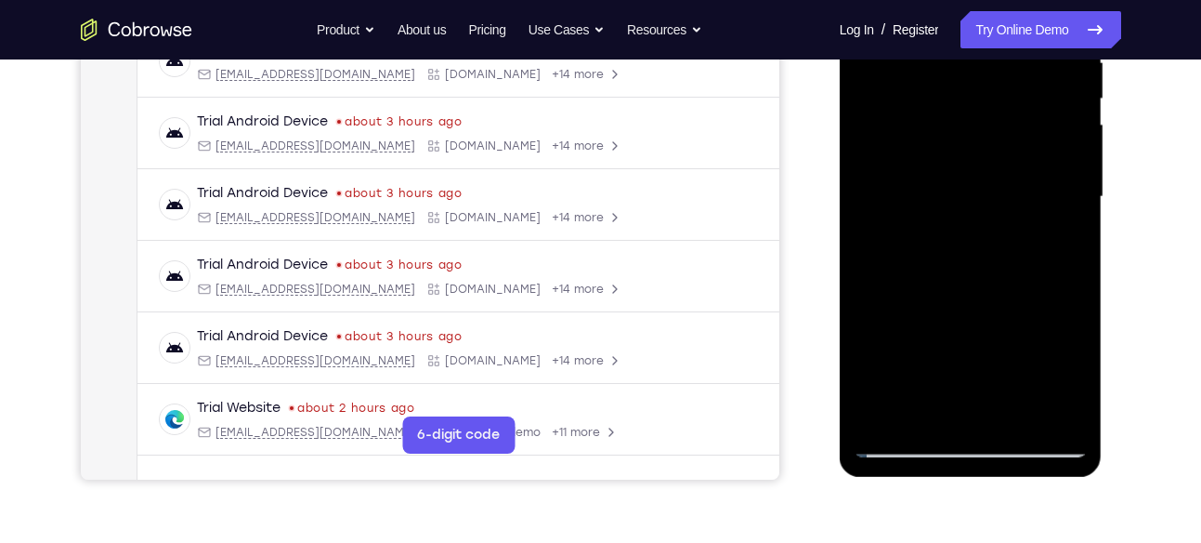
click at [984, 186] on div at bounding box center [971, 197] width 234 height 520
drag, startPoint x: 989, startPoint y: 325, endPoint x: 978, endPoint y: 256, distance: 69.5
click at [978, 256] on div at bounding box center [971, 197] width 234 height 520
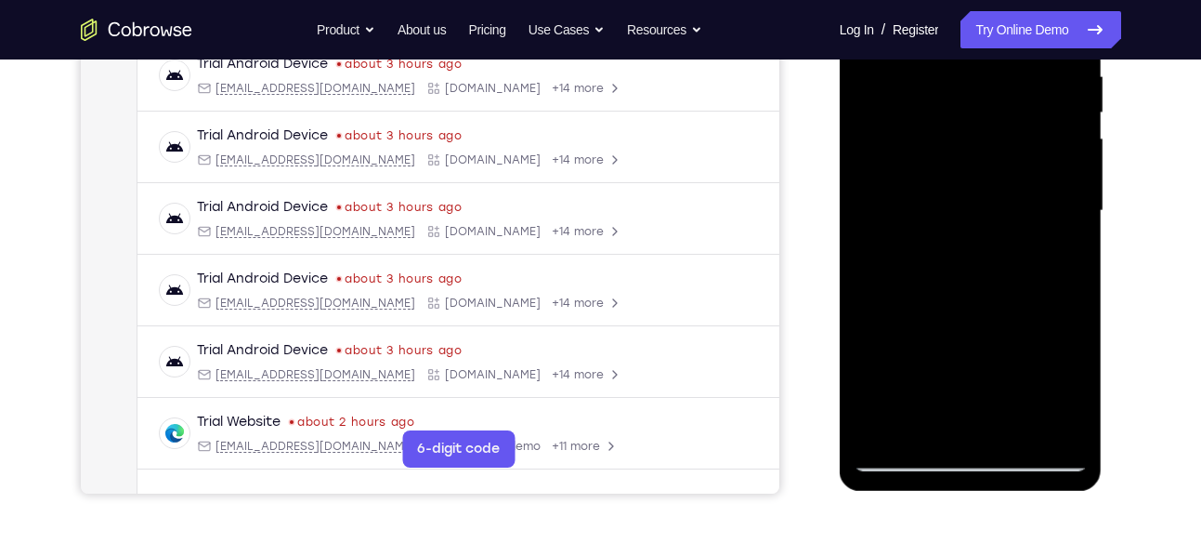
scroll to position [369, 0]
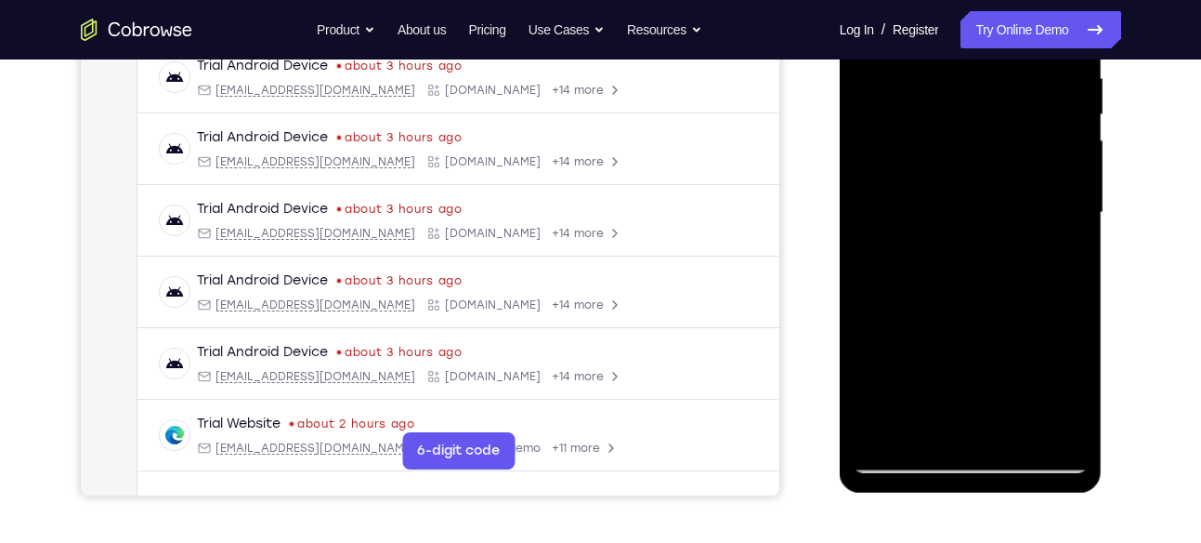
drag, startPoint x: 970, startPoint y: 334, endPoint x: 958, endPoint y: 220, distance: 114.0
click at [958, 220] on div at bounding box center [971, 213] width 234 height 520
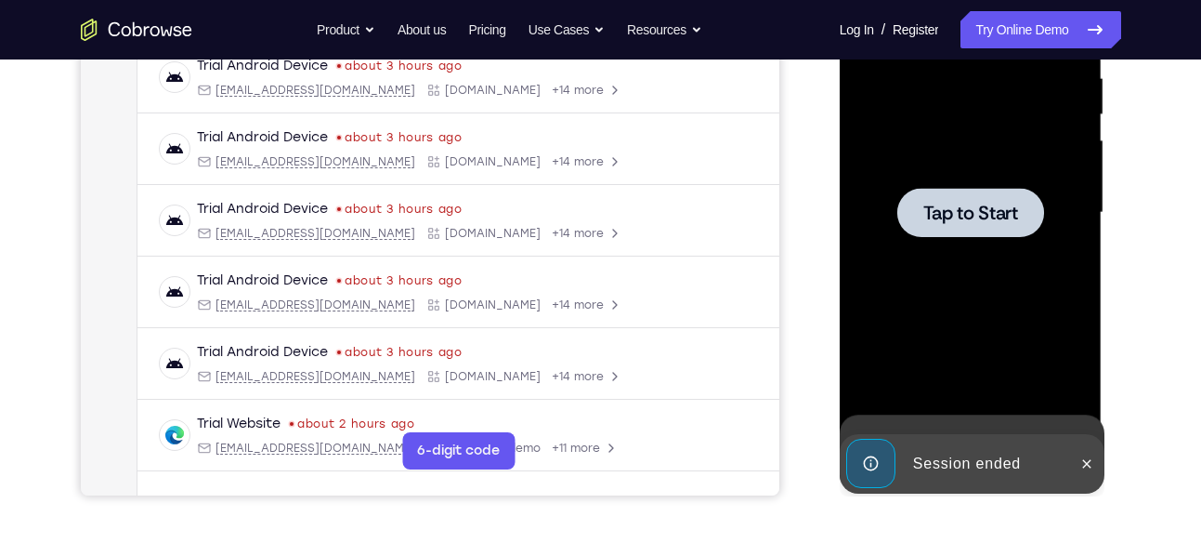
drag, startPoint x: 977, startPoint y: 377, endPoint x: 985, endPoint y: 232, distance: 145.2
click at [985, 232] on div "Tap to Start" at bounding box center [971, 213] width 234 height 520
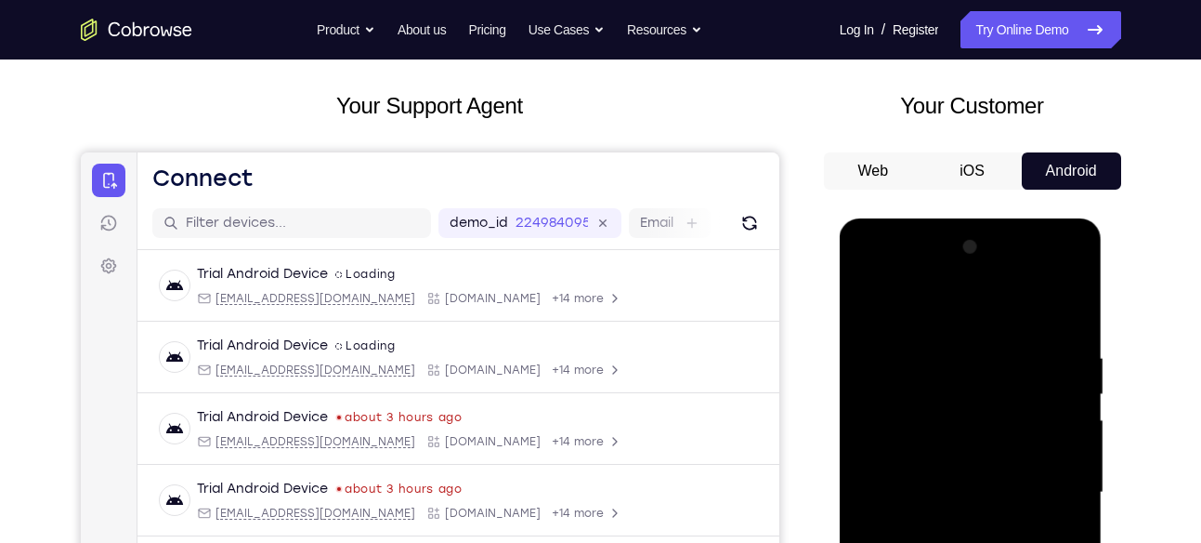
scroll to position [0, 0]
